Goal: Use online tool/utility: Utilize a website feature to perform a specific function

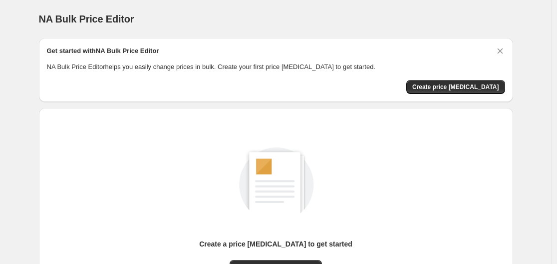
scroll to position [110, 0]
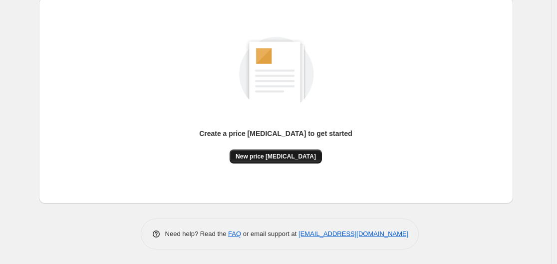
click at [280, 159] on span "New price [MEDICAL_DATA]" at bounding box center [276, 156] width 80 height 8
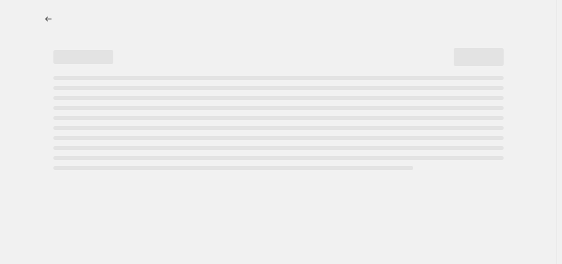
select select "percentage"
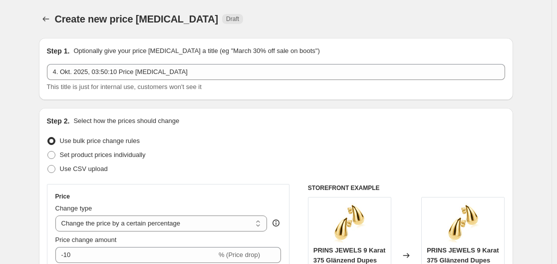
scroll to position [100, 0]
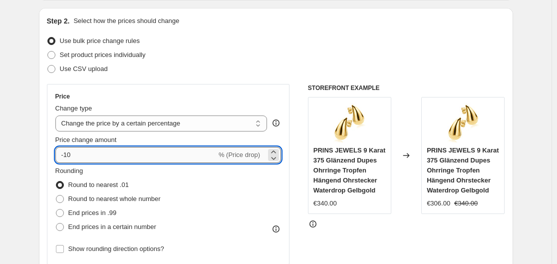
drag, startPoint x: 67, startPoint y: 154, endPoint x: 94, endPoint y: 154, distance: 27.0
click at [94, 154] on input "-10" at bounding box center [135, 155] width 161 height 16
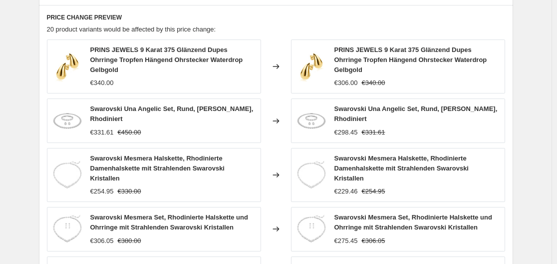
scroll to position [768, 0]
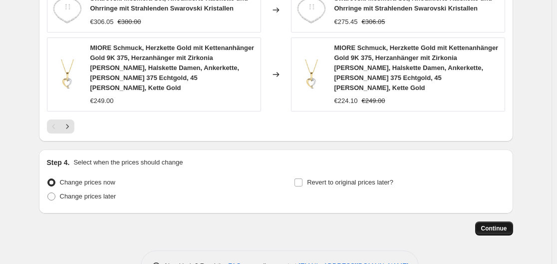
type input "-30"
click at [493, 224] on span "Continue" at bounding box center [494, 228] width 26 height 8
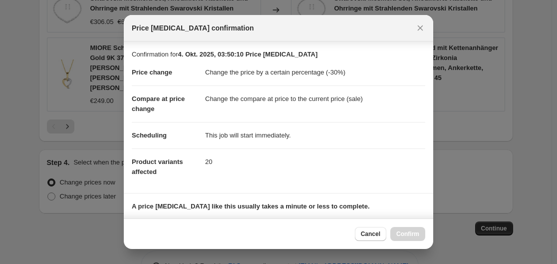
scroll to position [157, 0]
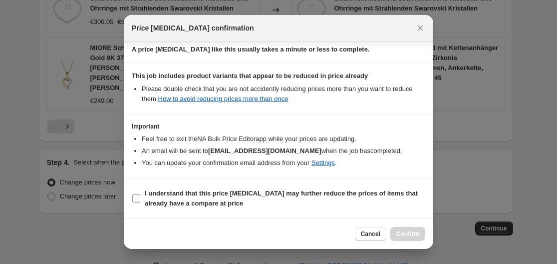
click at [137, 195] on input "I understand that this price [MEDICAL_DATA] may further reduce the prices of it…" at bounding box center [136, 198] width 8 height 8
checkbox input "true"
click at [403, 232] on span "Confirm" at bounding box center [408, 234] width 23 height 8
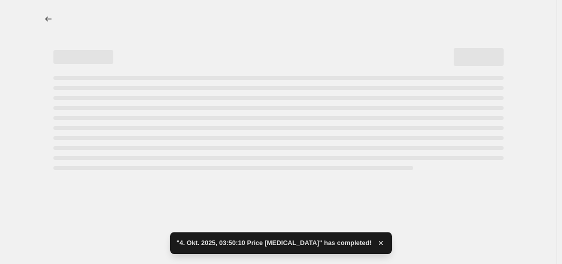
select select "percentage"
